Goal: Task Accomplishment & Management: Complete application form

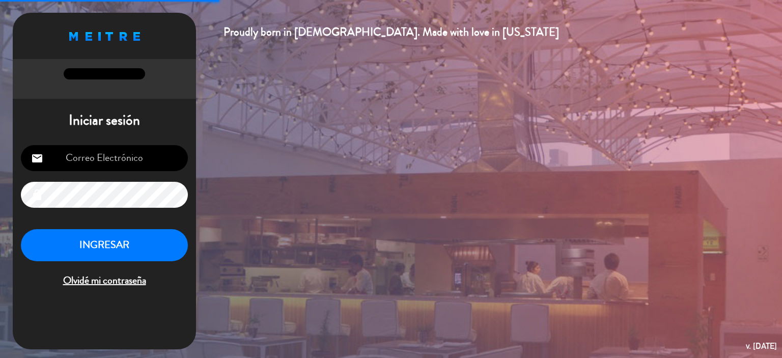
type input "[EMAIL_ADDRESS][DOMAIN_NAME]"
click at [143, 238] on button "INGRESAR" at bounding box center [104, 245] width 167 height 32
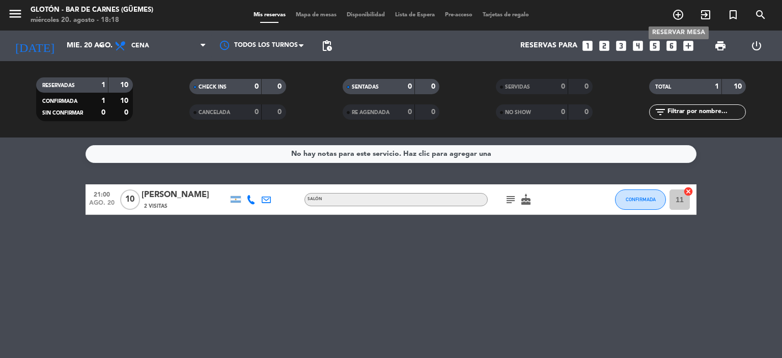
click at [676, 11] on icon "add_circle_outline" at bounding box center [678, 15] width 12 height 12
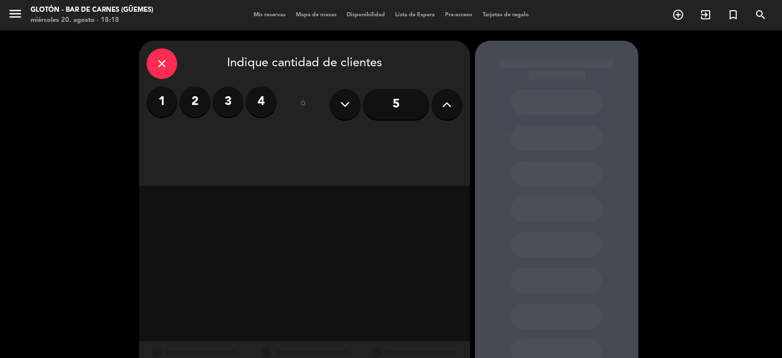
click at [455, 106] on button at bounding box center [447, 104] width 31 height 31
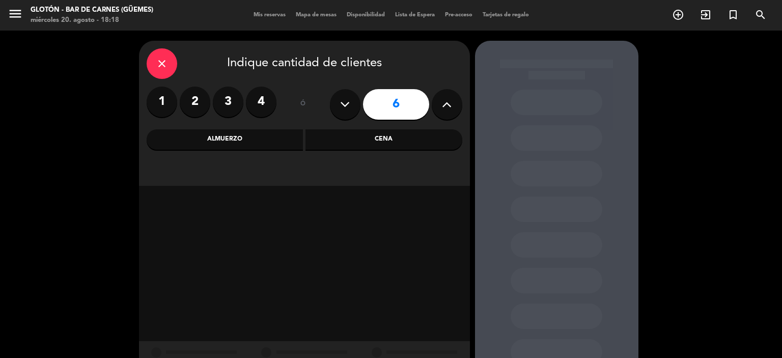
click at [454, 106] on button at bounding box center [447, 104] width 31 height 31
click at [453, 107] on button at bounding box center [447, 104] width 31 height 31
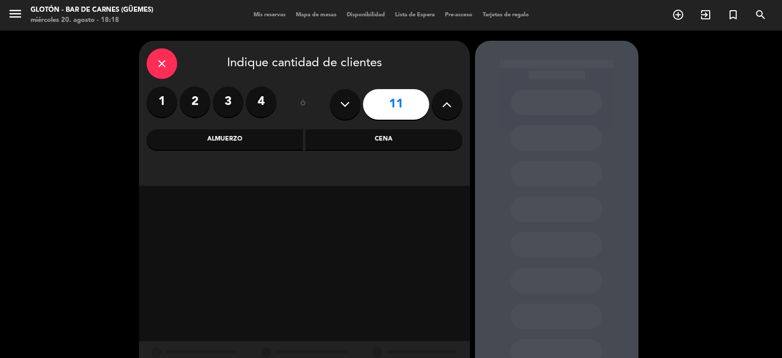
click at [451, 109] on icon at bounding box center [447, 104] width 10 height 15
click at [450, 108] on icon at bounding box center [447, 104] width 10 height 15
click at [450, 107] on icon at bounding box center [447, 104] width 10 height 15
type input "15"
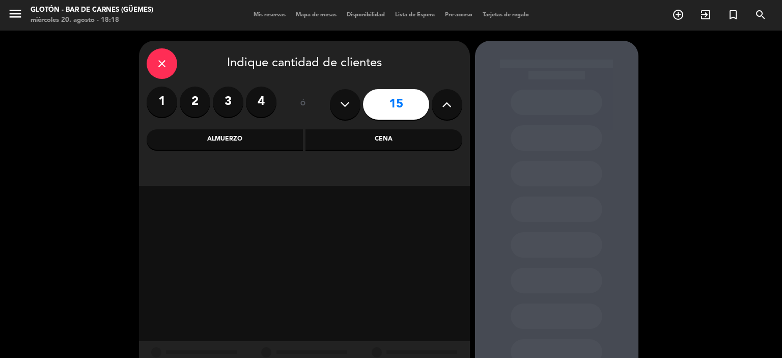
click at [414, 137] on div "Cena" at bounding box center [383, 139] width 157 height 20
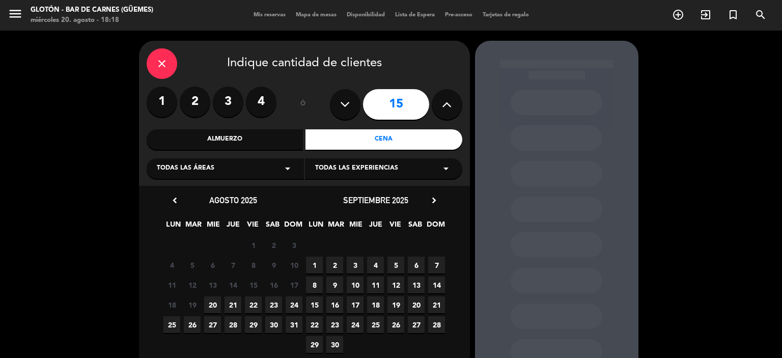
click at [234, 305] on span "21" at bounding box center [232, 304] width 17 height 17
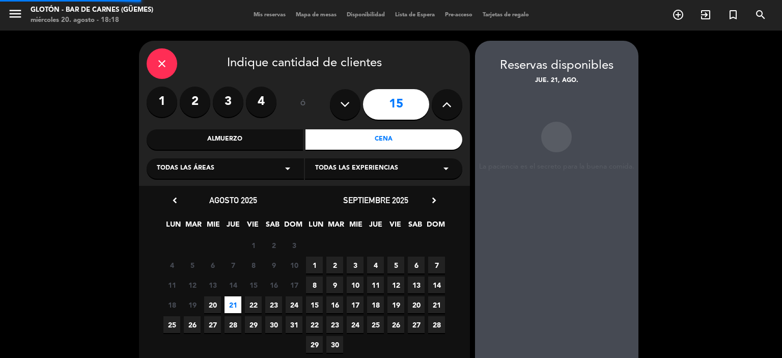
scroll to position [41, 0]
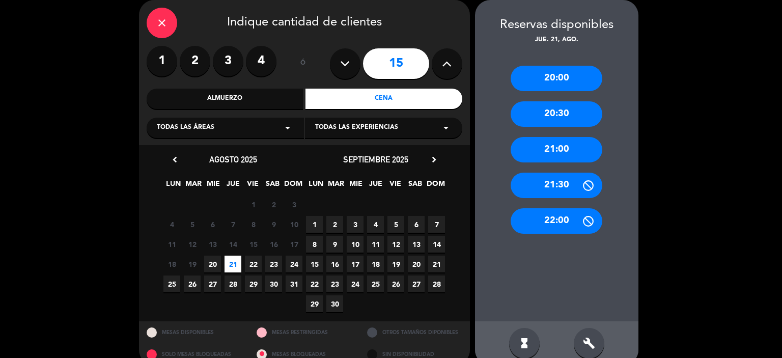
click at [557, 150] on div "21:00" at bounding box center [556, 149] width 92 height 25
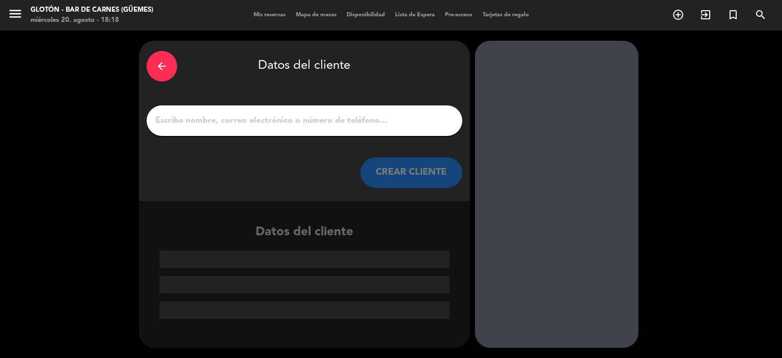
click at [275, 126] on input "1" at bounding box center [304, 120] width 300 height 14
type input "j"
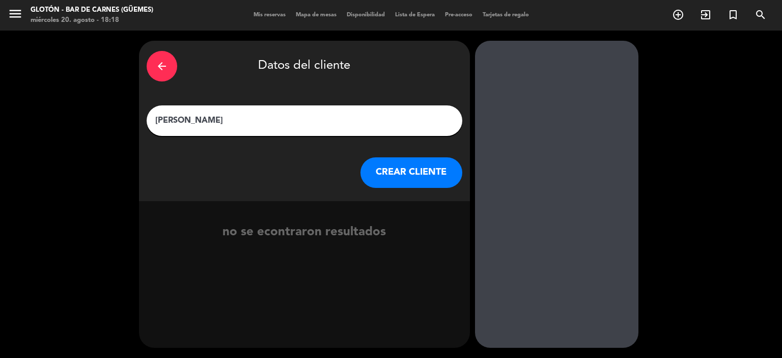
type input "[PERSON_NAME]"
click at [415, 178] on button "CREAR CLIENTE" at bounding box center [411, 172] width 102 height 31
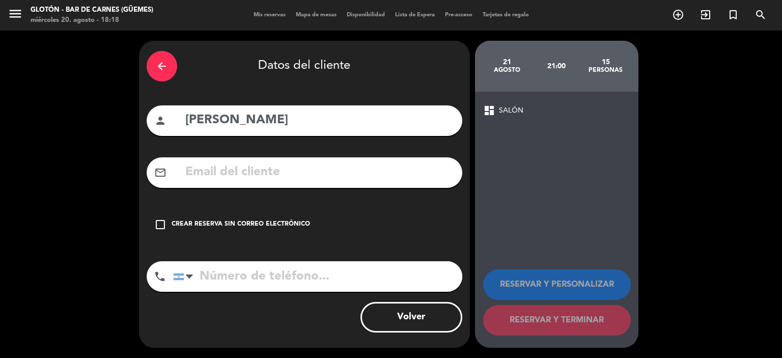
click at [504, 107] on span "SALÓN" at bounding box center [511, 111] width 24 height 12
click at [159, 226] on icon "check_box_outline_blank" at bounding box center [160, 224] width 12 height 12
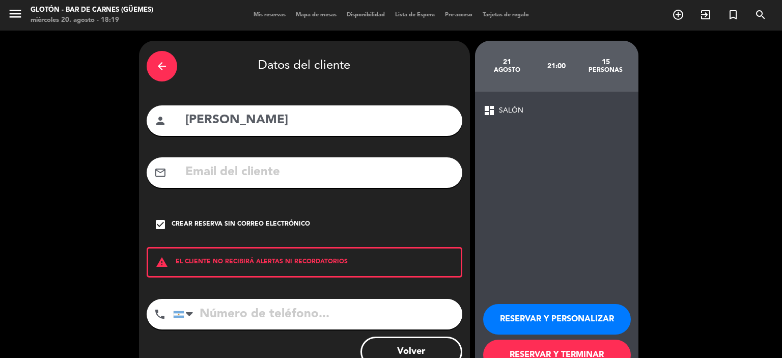
click at [491, 108] on span "dashboard" at bounding box center [489, 110] width 12 height 12
click at [555, 350] on button "RESERVAR Y TERMINAR" at bounding box center [557, 354] width 148 height 31
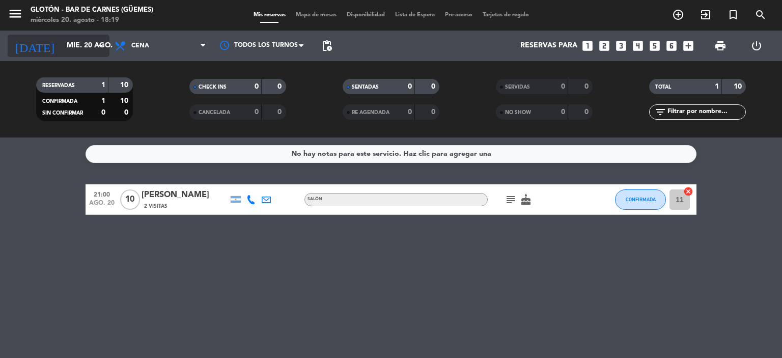
click at [101, 45] on icon "arrow_drop_down" at bounding box center [101, 46] width 12 height 12
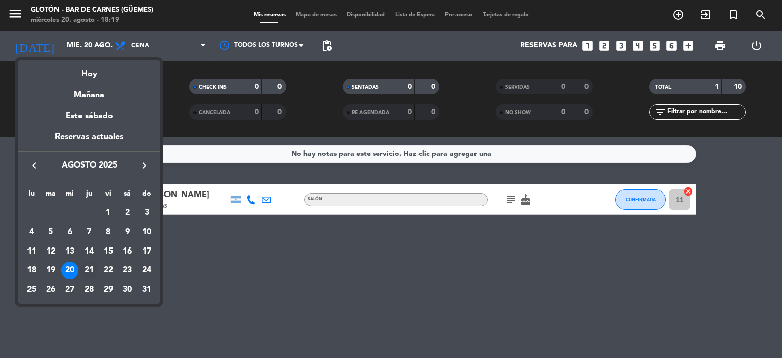
click at [88, 272] on div "21" at bounding box center [88, 270] width 17 height 17
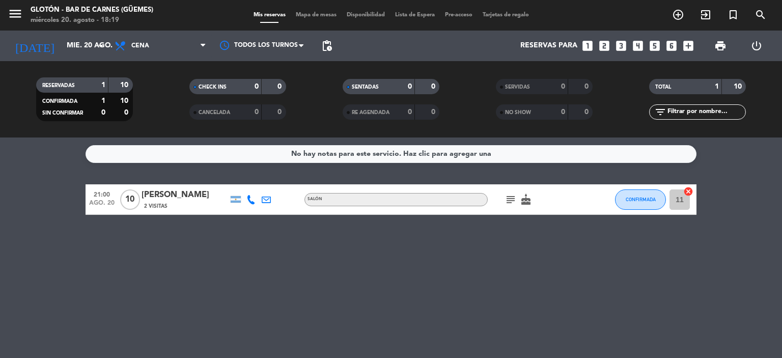
type input "jue. 21 ago."
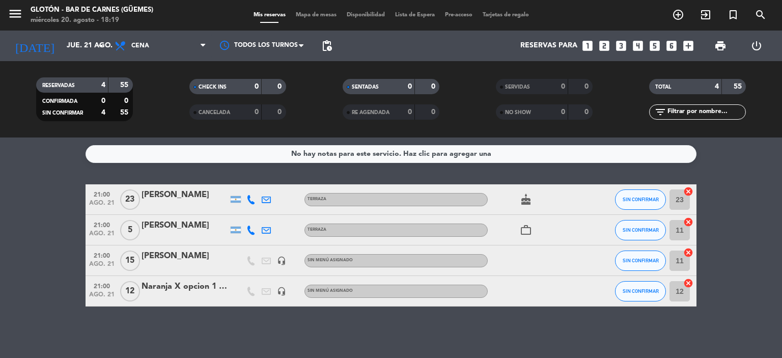
click at [173, 287] on div "Naranja X opcion 1 [PERSON_NAME]" at bounding box center [184, 286] width 87 height 13
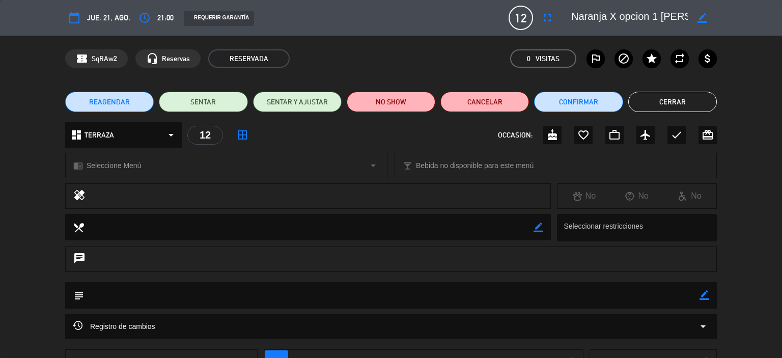
type input "[EMAIL_ADDRESS][DOMAIN_NAME]"
click at [696, 104] on button "Cerrar" at bounding box center [672, 102] width 89 height 20
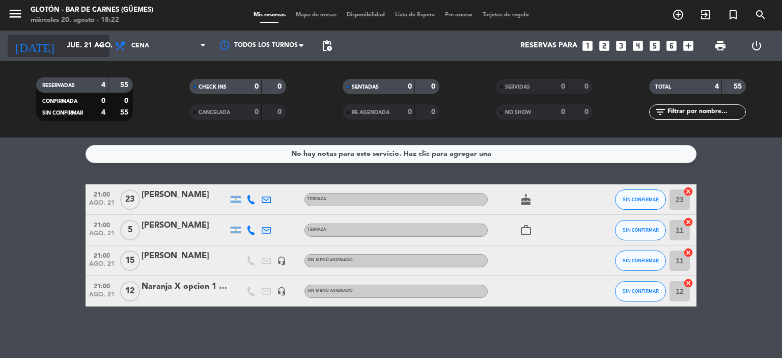
click at [100, 43] on icon "arrow_drop_down" at bounding box center [101, 46] width 12 height 12
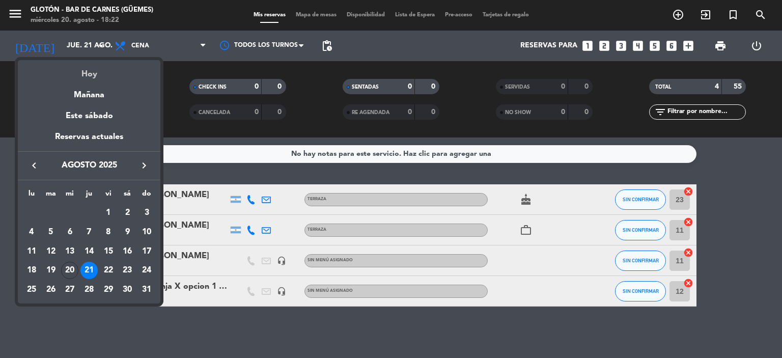
click at [90, 67] on div "Hoy" at bounding box center [89, 70] width 143 height 21
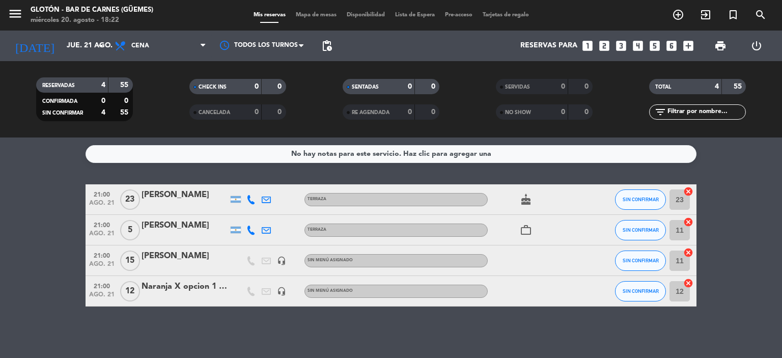
type input "mié. 20 ago."
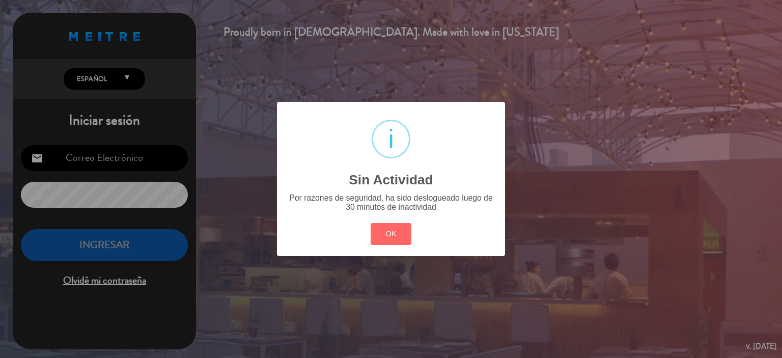
type input "[EMAIL_ADDRESS][DOMAIN_NAME]"
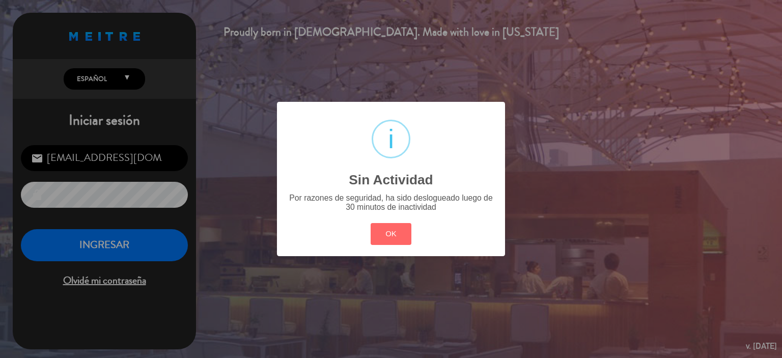
click at [391, 217] on div "? ! i Sin Actividad × Por razones de seguridad, ha sido deslogueado luego de 30…" at bounding box center [391, 179] width 228 height 154
click at [392, 232] on button "OK" at bounding box center [391, 234] width 41 height 22
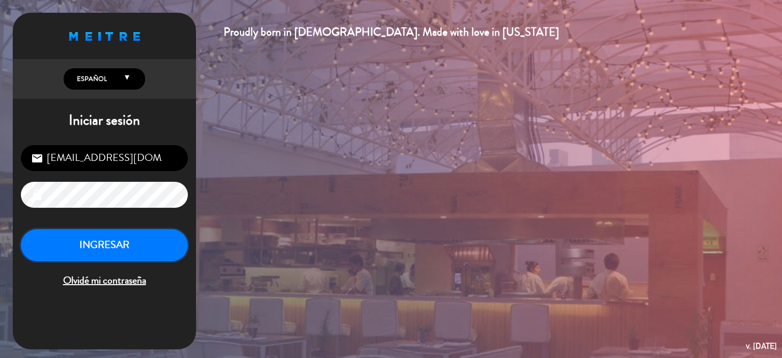
click at [100, 237] on button "INGRESAR" at bounding box center [104, 245] width 167 height 32
